Goal: Transaction & Acquisition: Purchase product/service

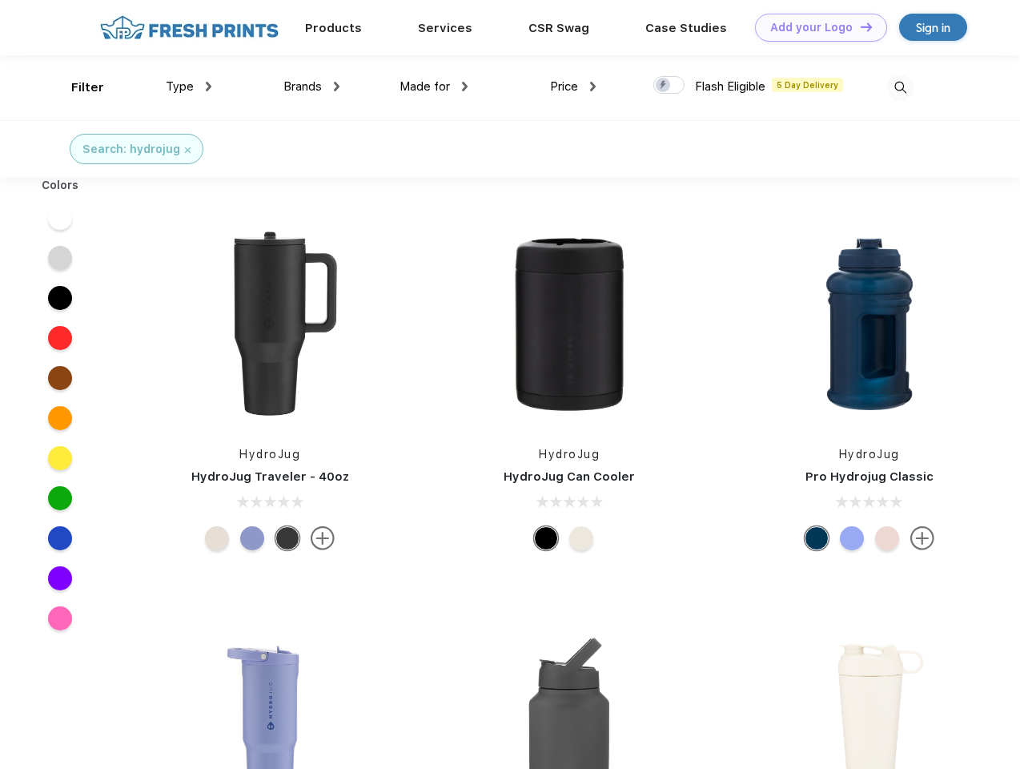
click at [815, 27] on link "Add your Logo Design Tool" at bounding box center [821, 28] width 132 height 28
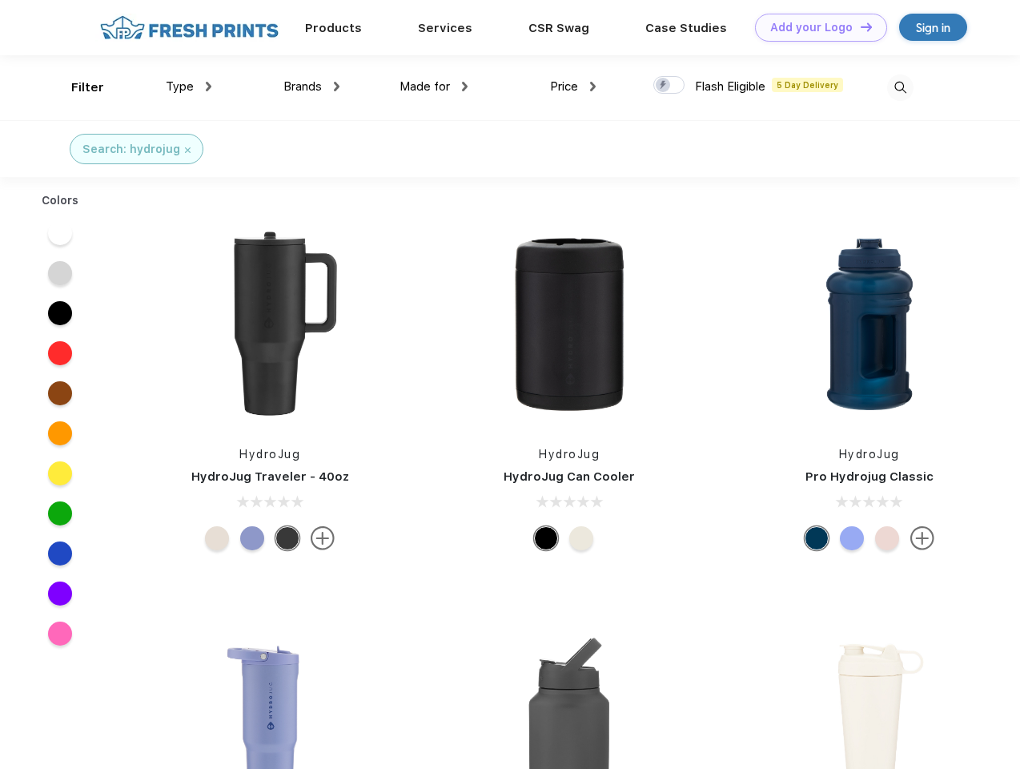
click at [0, 0] on div "Design Tool" at bounding box center [0, 0] width 0 height 0
click at [859, 26] on link "Add your Logo Design Tool" at bounding box center [821, 28] width 132 height 28
click at [77, 87] on div "Filter" at bounding box center [87, 87] width 33 height 18
click at [189, 86] on span "Type" at bounding box center [180, 86] width 28 height 14
click at [311, 86] on span "Brands" at bounding box center [302, 86] width 38 height 14
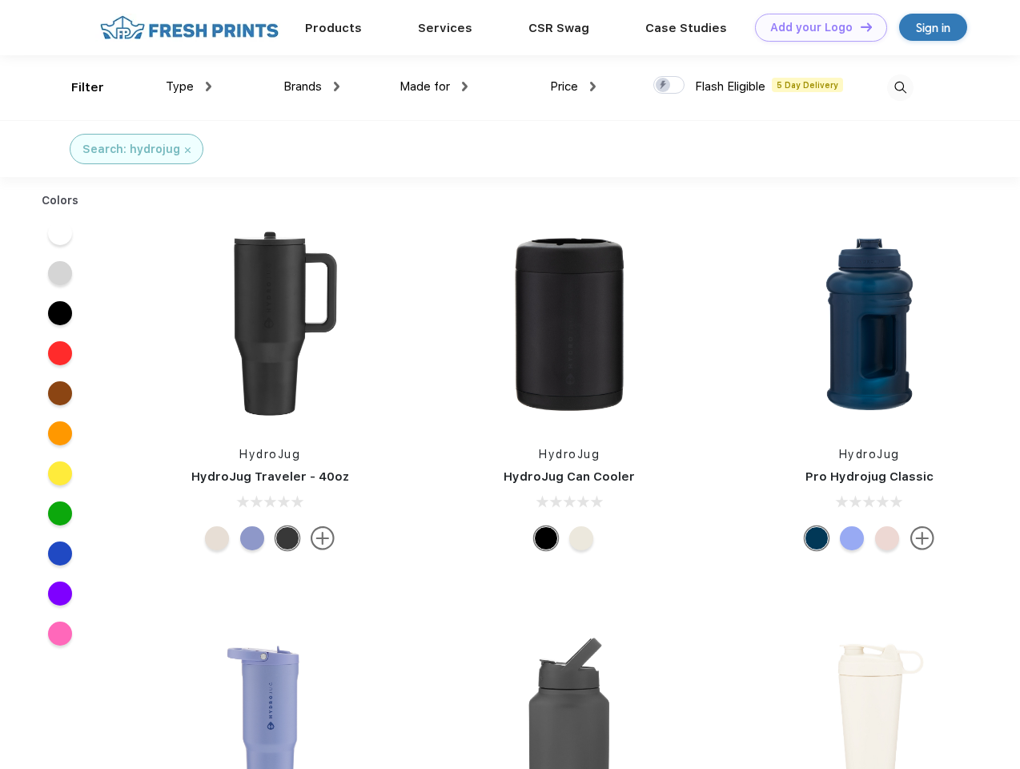
click at [434, 86] on span "Made for" at bounding box center [425, 86] width 50 height 14
click at [573, 86] on span "Price" at bounding box center [564, 86] width 28 height 14
click at [669, 86] on div at bounding box center [668, 85] width 31 height 18
click at [664, 86] on input "checkbox" at bounding box center [658, 80] width 10 height 10
click at [900, 87] on img at bounding box center [900, 87] width 26 height 26
